Goal: Find specific page/section: Find specific page/section

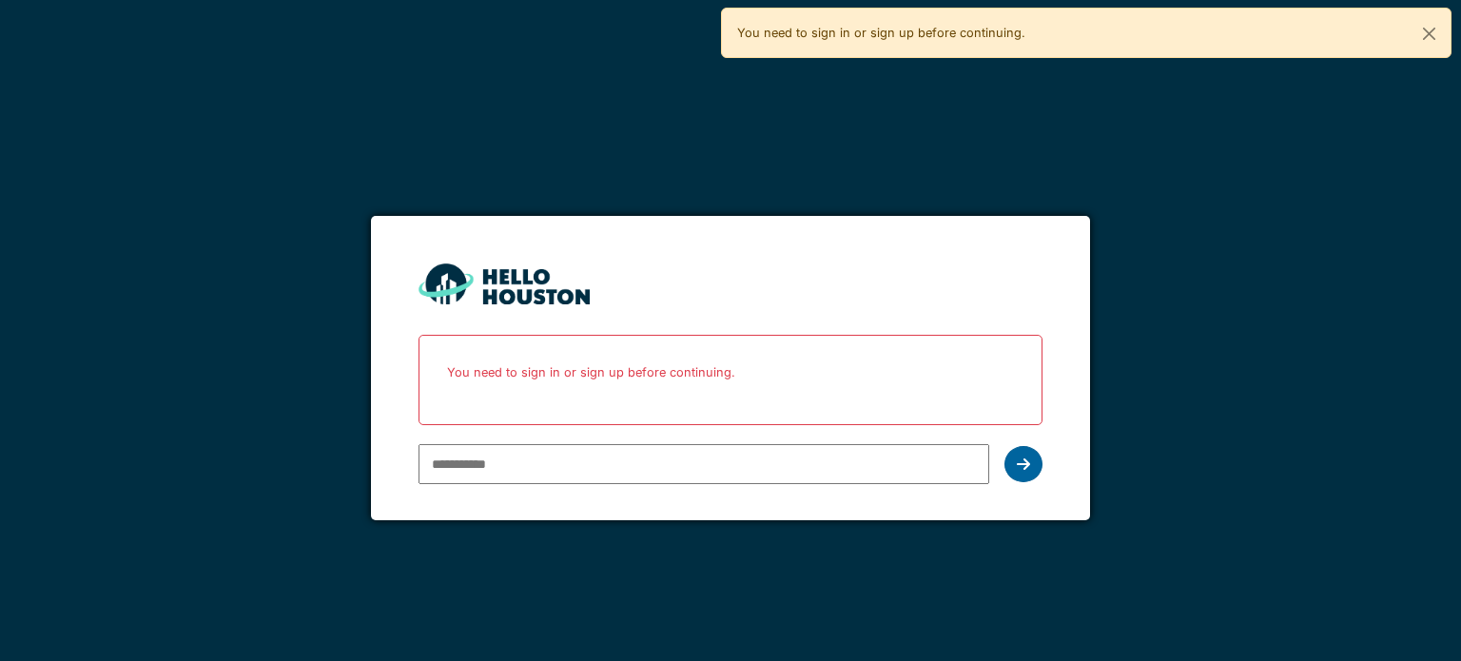
type input "**********"
click at [1010, 463] on div at bounding box center [1024, 464] width 38 height 36
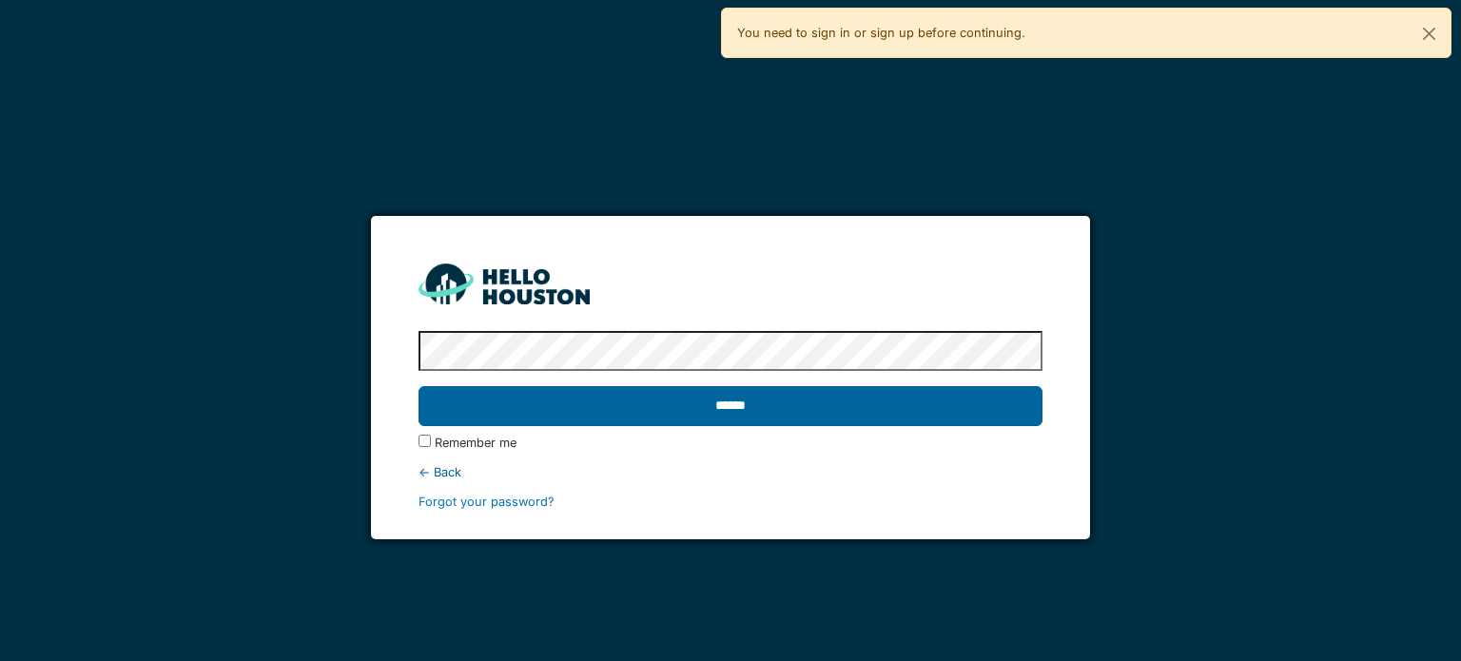
click at [777, 406] on input "******" at bounding box center [730, 406] width 623 height 40
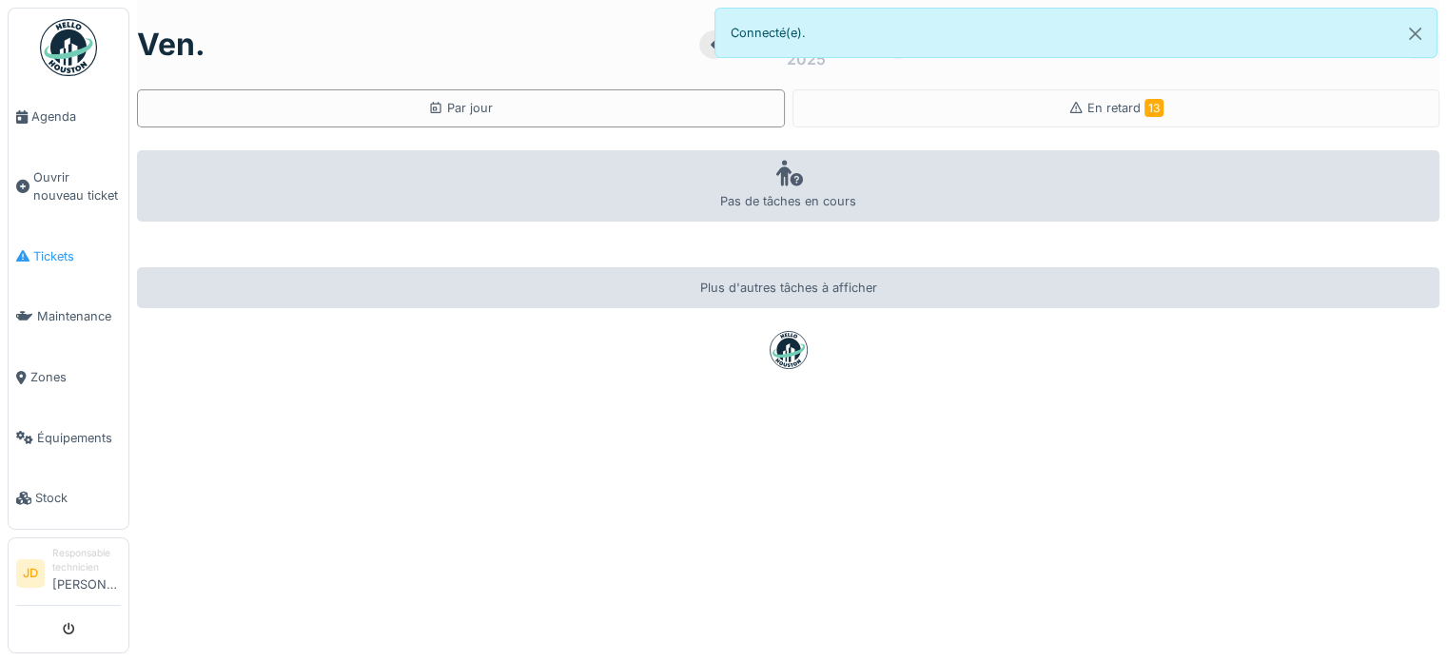
click at [68, 260] on link "Tickets" at bounding box center [69, 256] width 120 height 61
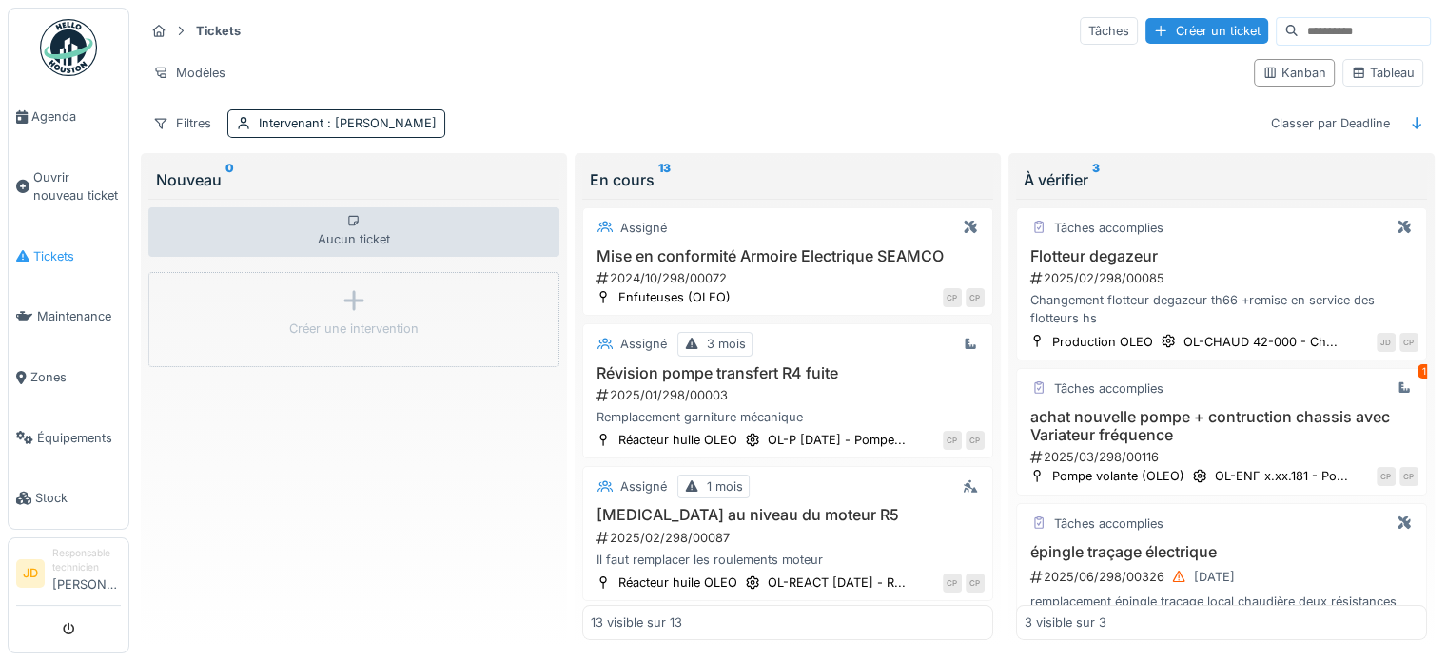
click at [48, 257] on span "Tickets" at bounding box center [77, 256] width 88 height 18
click at [1351, 72] on icon at bounding box center [1358, 73] width 15 height 12
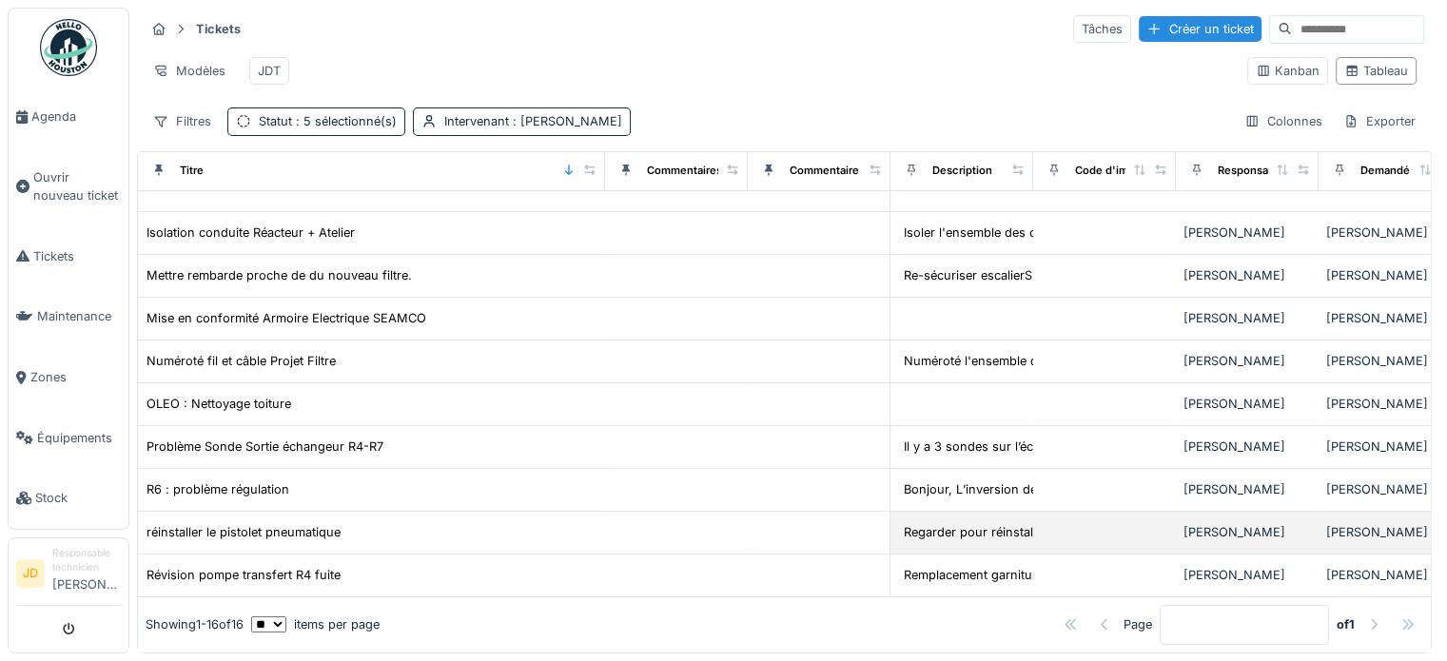
scroll to position [438, 0]
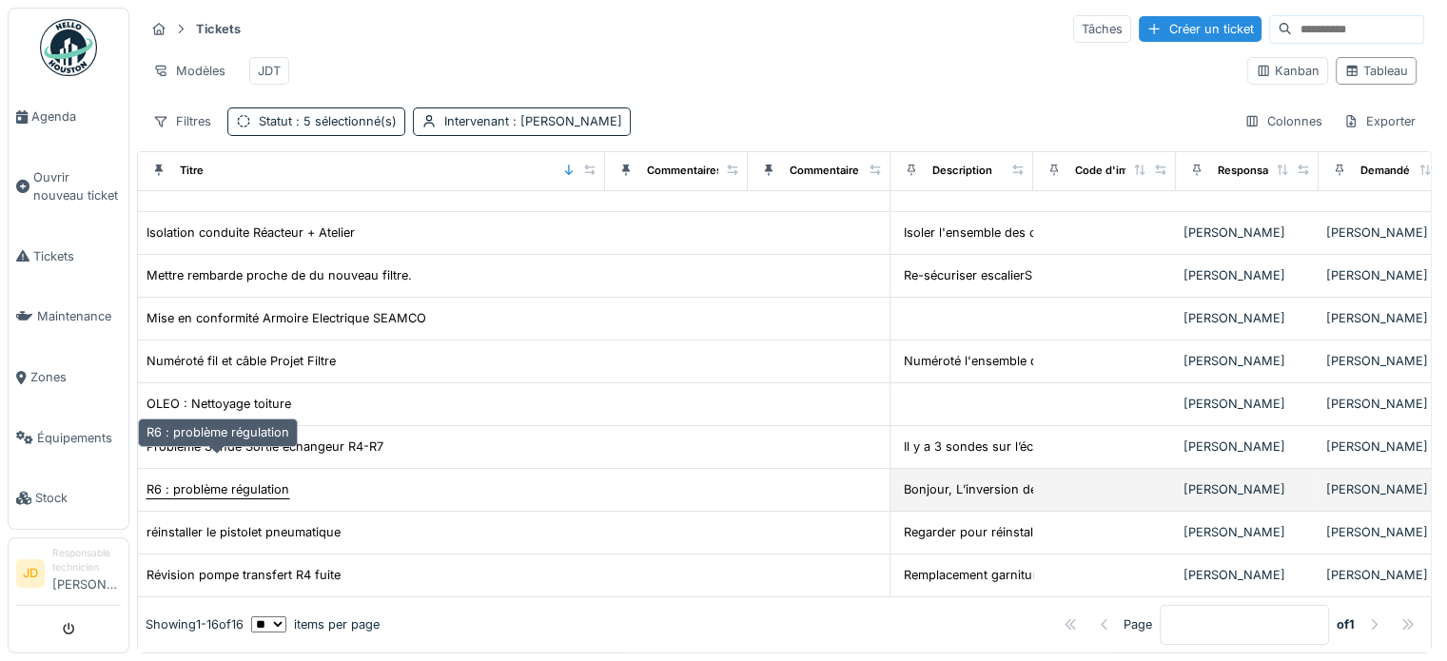
click at [277, 480] on div "R6 : problème régulation" at bounding box center [217, 489] width 143 height 18
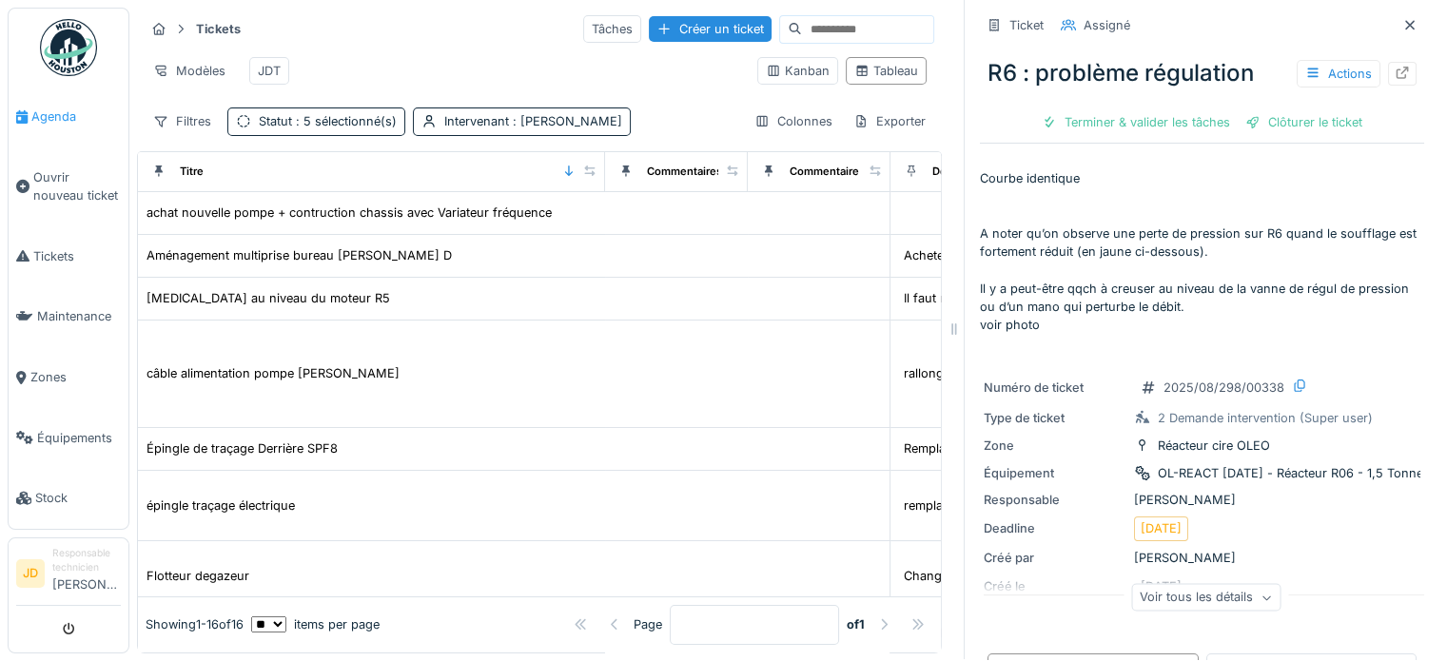
click at [47, 127] on link "Agenda" at bounding box center [69, 117] width 120 height 61
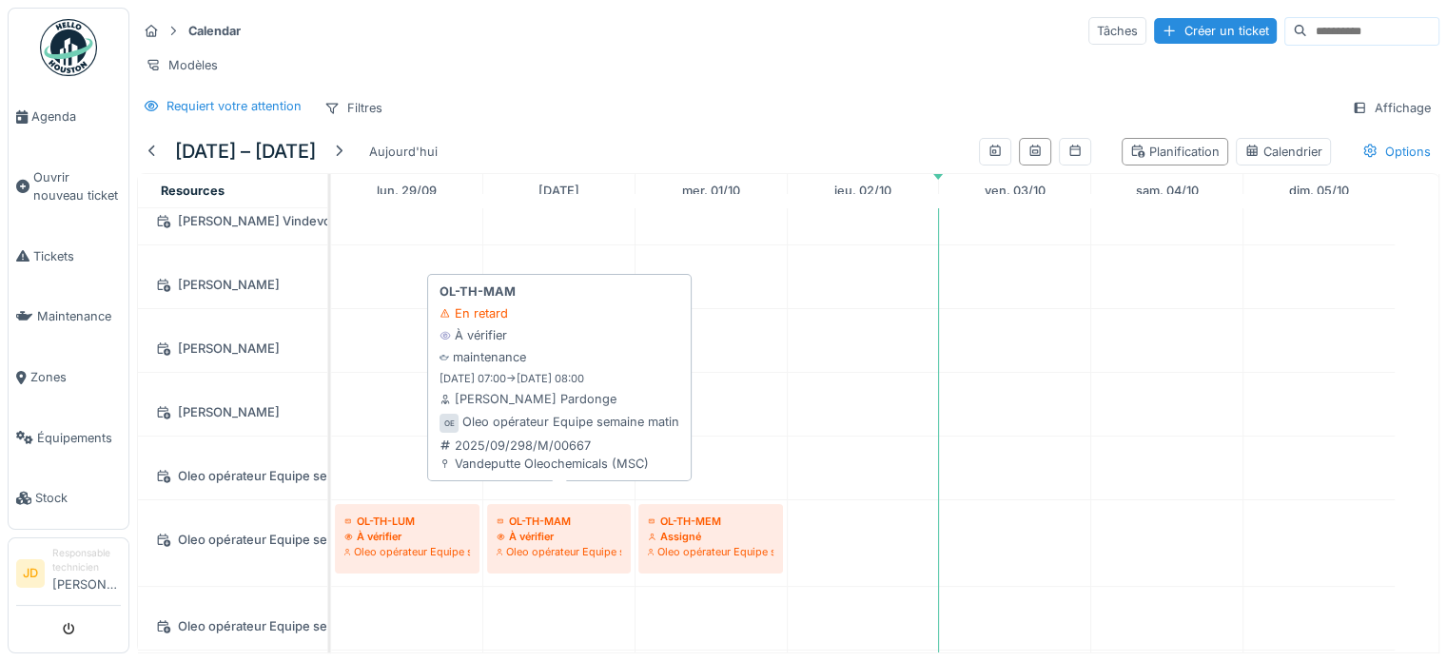
scroll to position [476, 0]
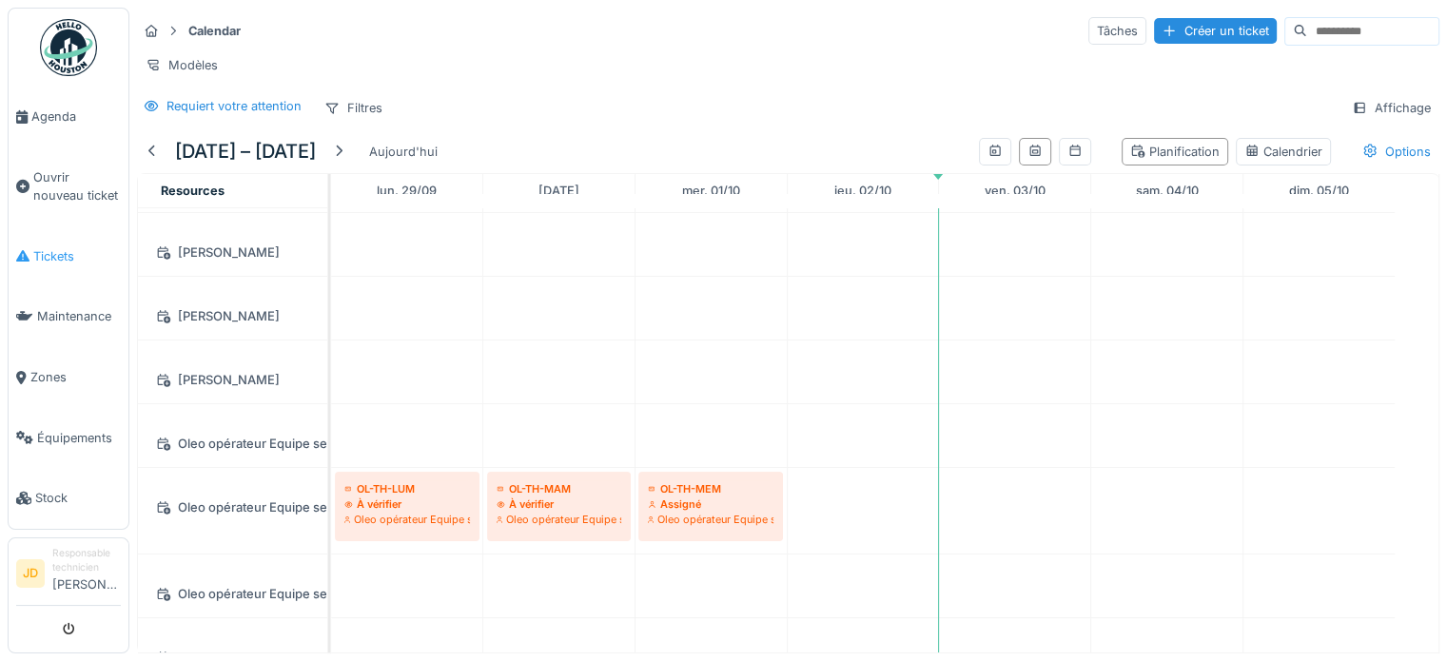
click at [46, 250] on span "Tickets" at bounding box center [77, 256] width 88 height 18
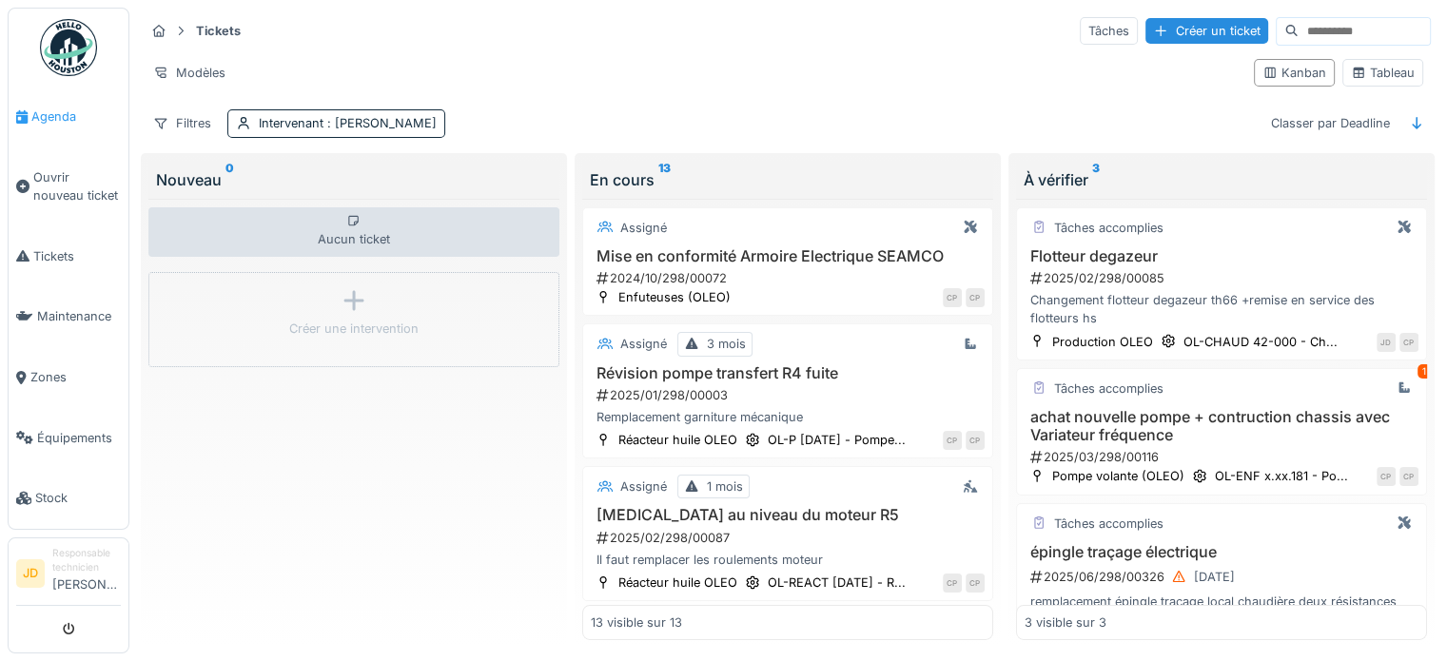
click at [49, 128] on link "Agenda" at bounding box center [69, 117] width 120 height 61
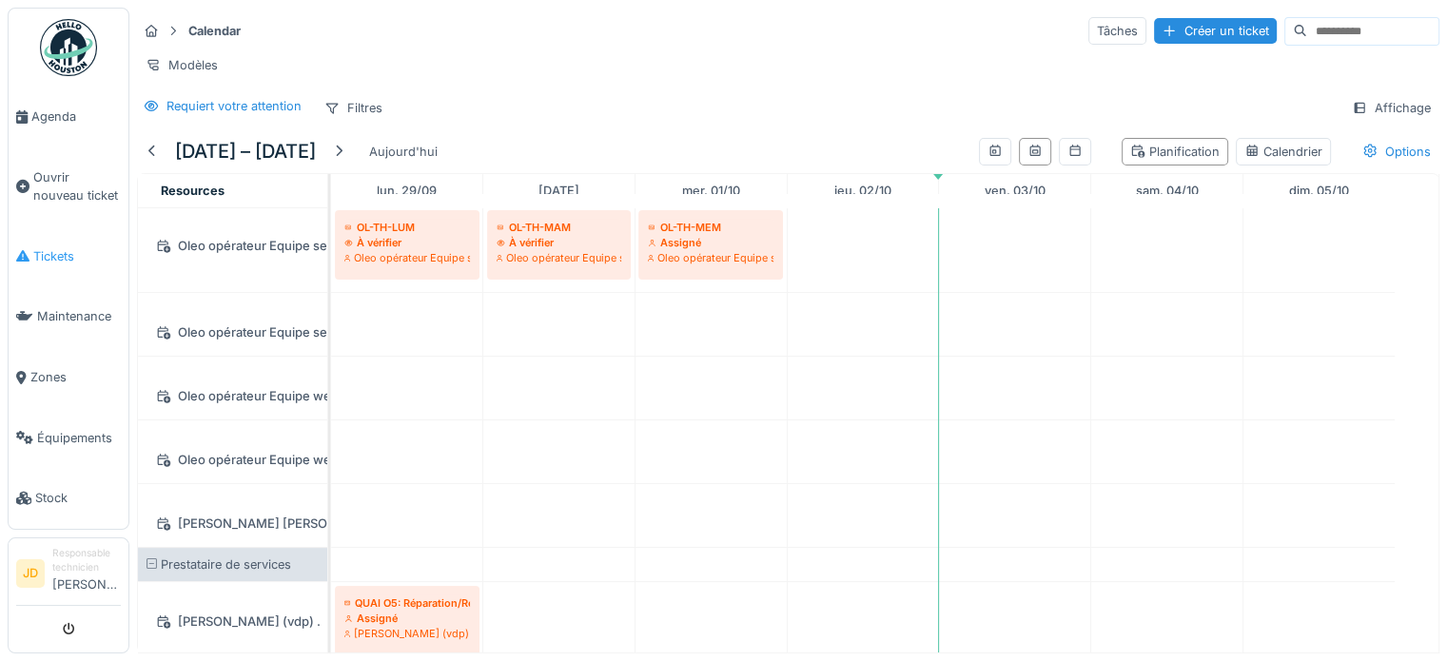
click at [46, 239] on link "Tickets" at bounding box center [69, 256] width 120 height 61
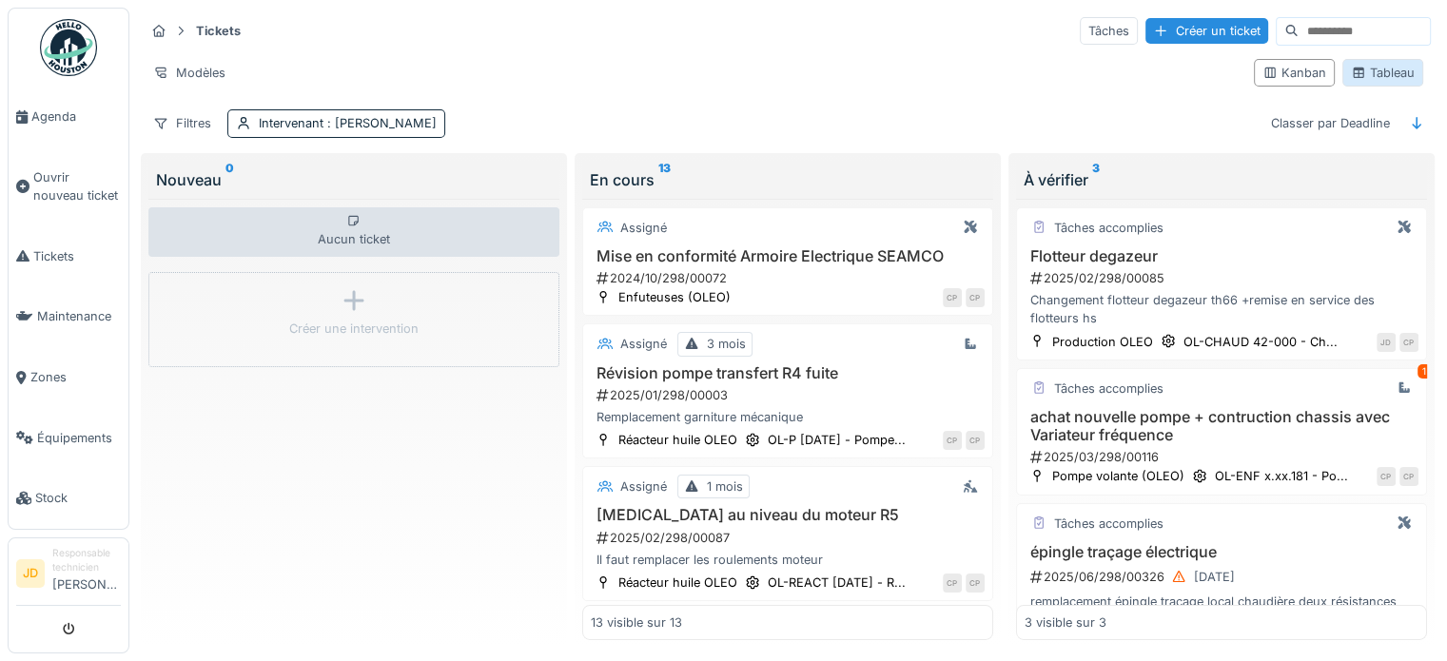
click at [1358, 67] on div "Tableau" at bounding box center [1383, 73] width 64 height 18
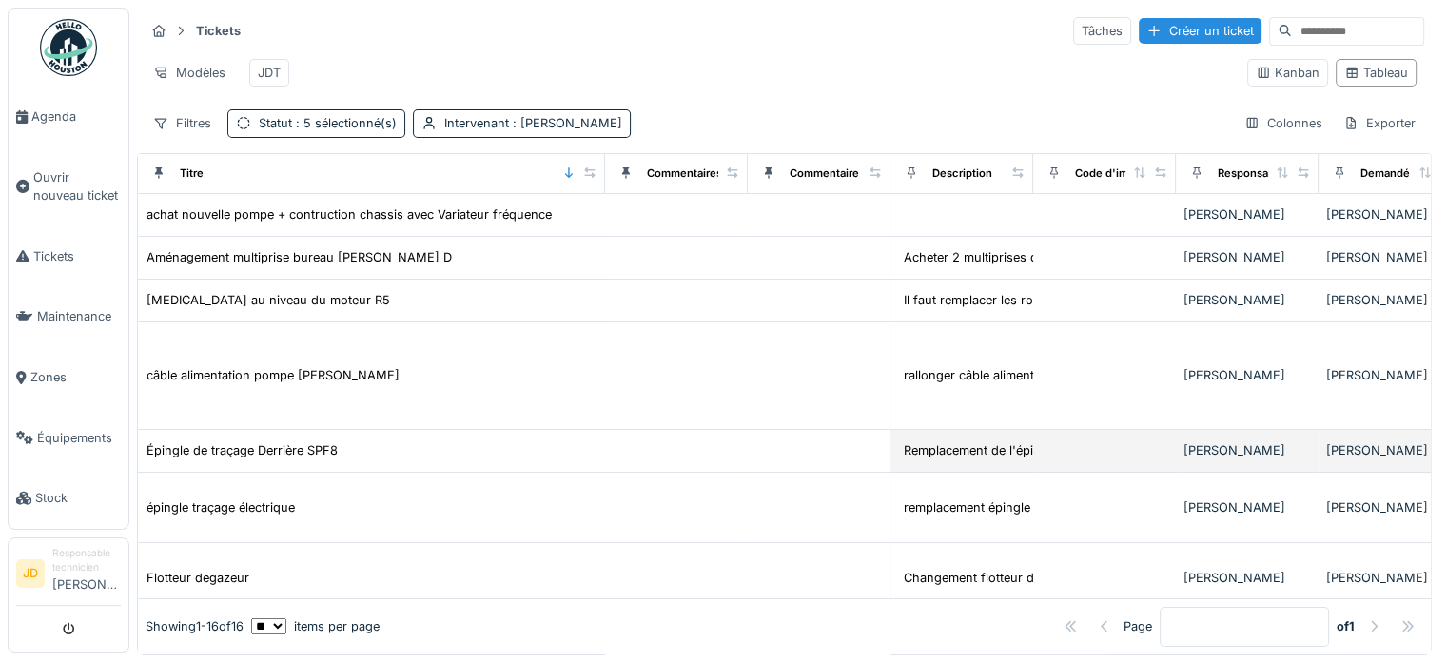
scroll to position [95, 0]
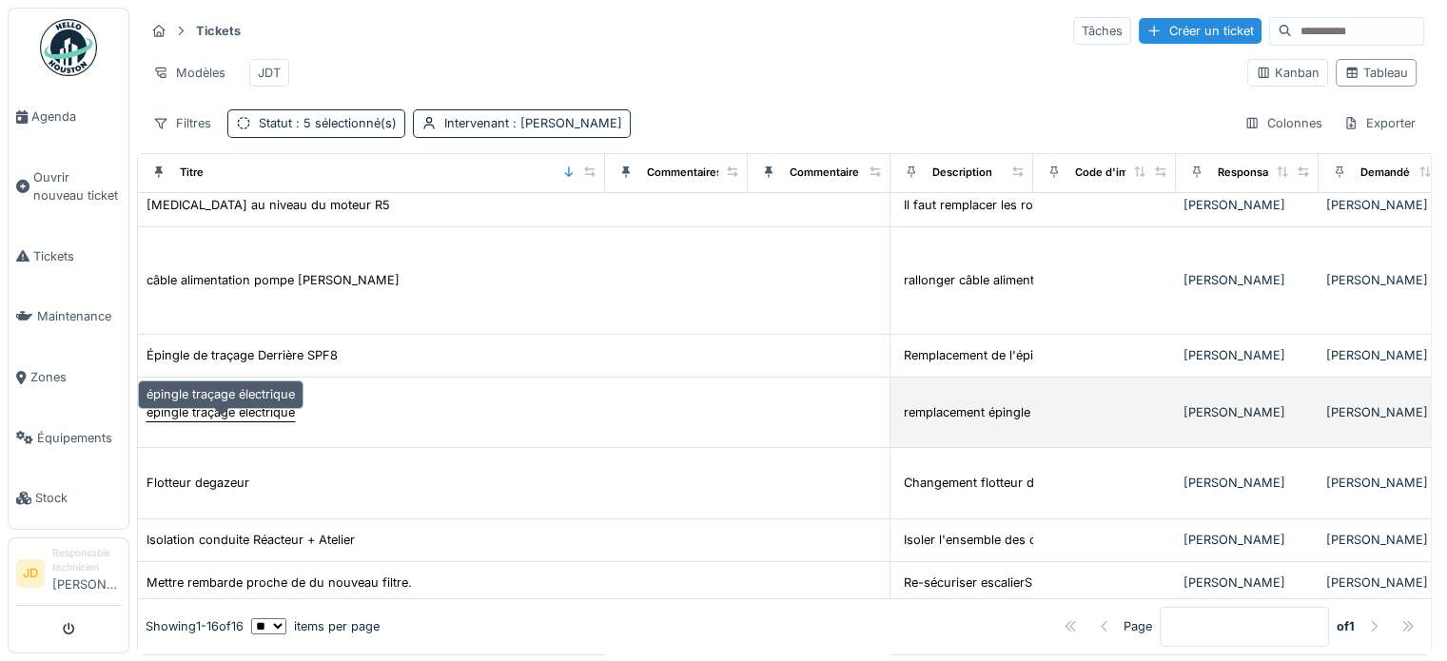
click at [293, 418] on div "épingle traçage électrique" at bounding box center [220, 412] width 148 height 18
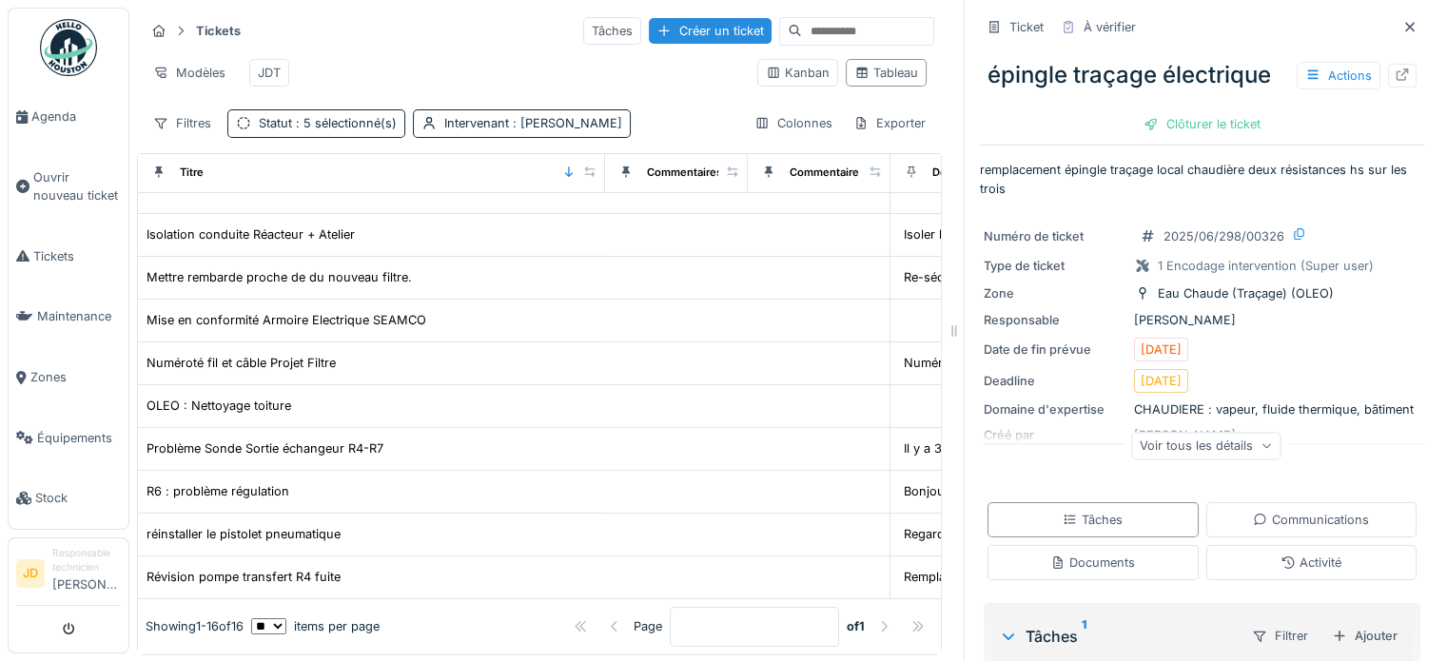
scroll to position [16, 0]
